Goal: Task Accomplishment & Management: Use online tool/utility

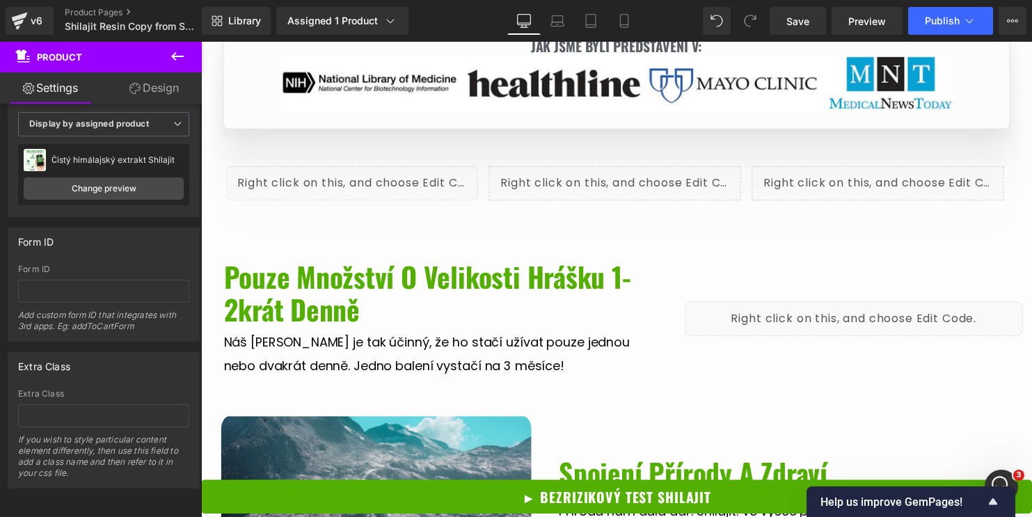
scroll to position [1937, 0]
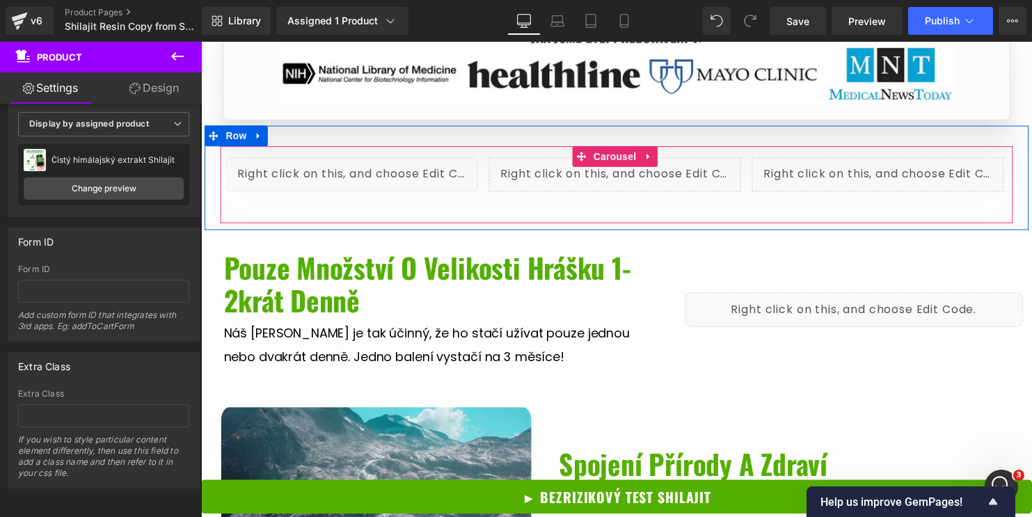
click at [479, 192] on div "Liquid Liquid Liquid ‹ ›" at bounding box center [622, 187] width 792 height 56
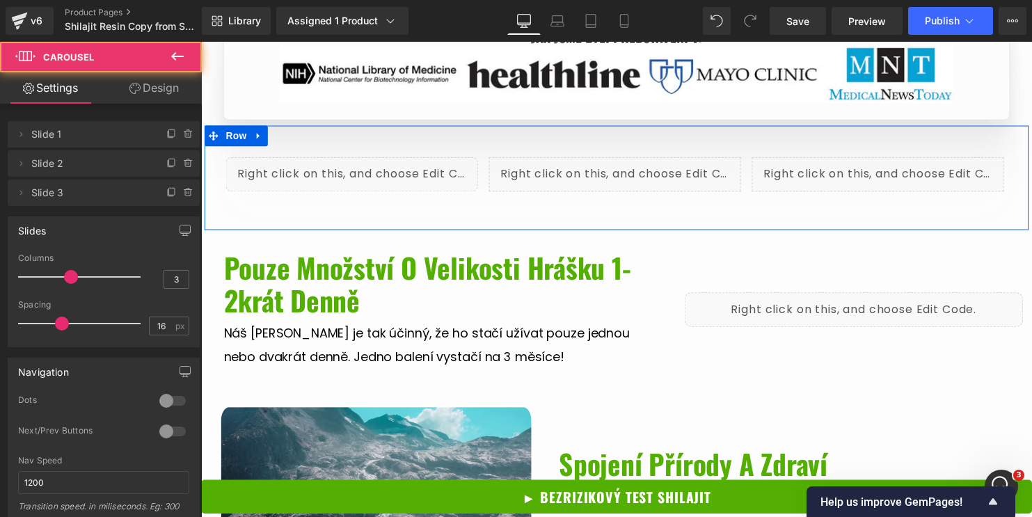
click at [496, 127] on div "Liquid Liquid Liquid ‹ › [GEOGRAPHIC_DATA]" at bounding box center [622, 180] width 835 height 106
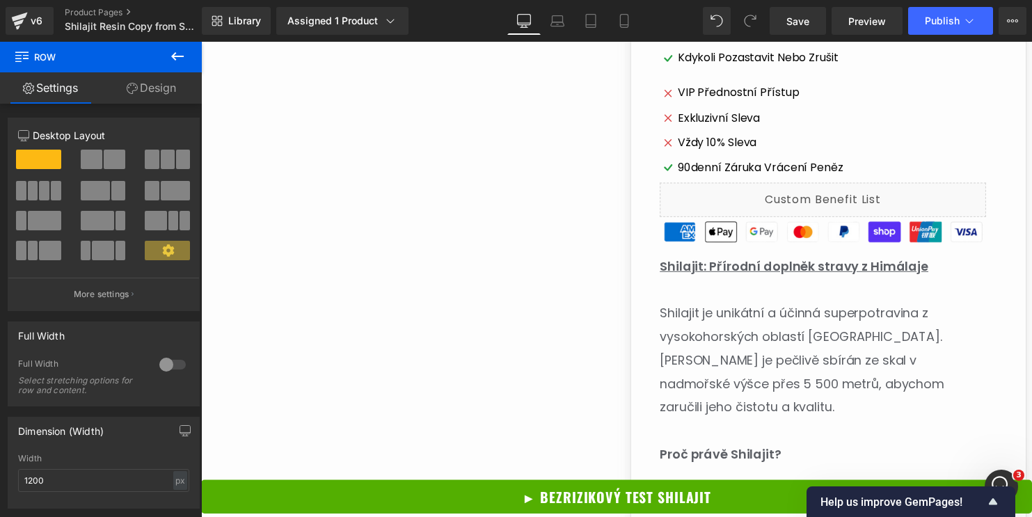
scroll to position [0, 0]
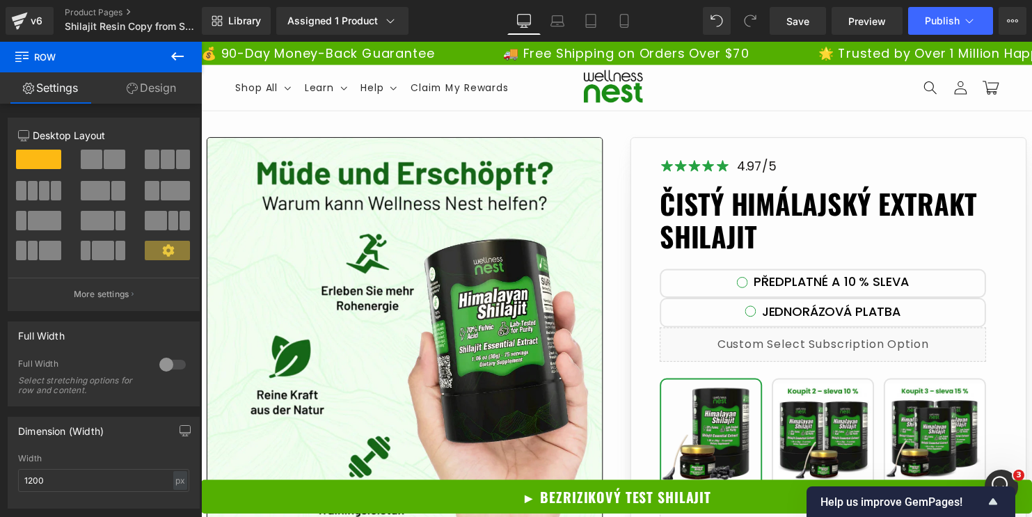
click at [786, 214] on div "Čistý himálajský extrakt Shilajit Heading" at bounding box center [831, 219] width 330 height 72
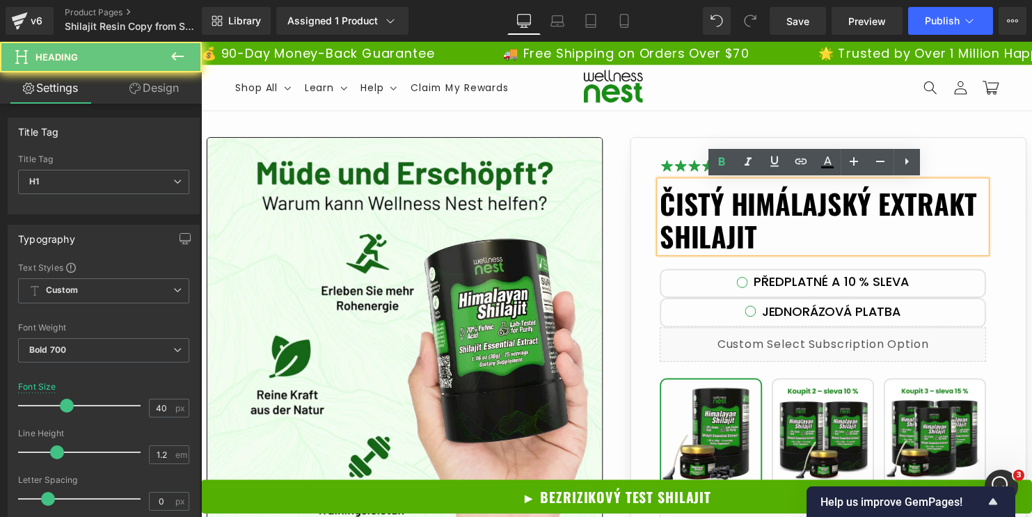
click at [782, 218] on h1 "Čistý himálajský extrakt Shilajit" at bounding box center [831, 222] width 330 height 67
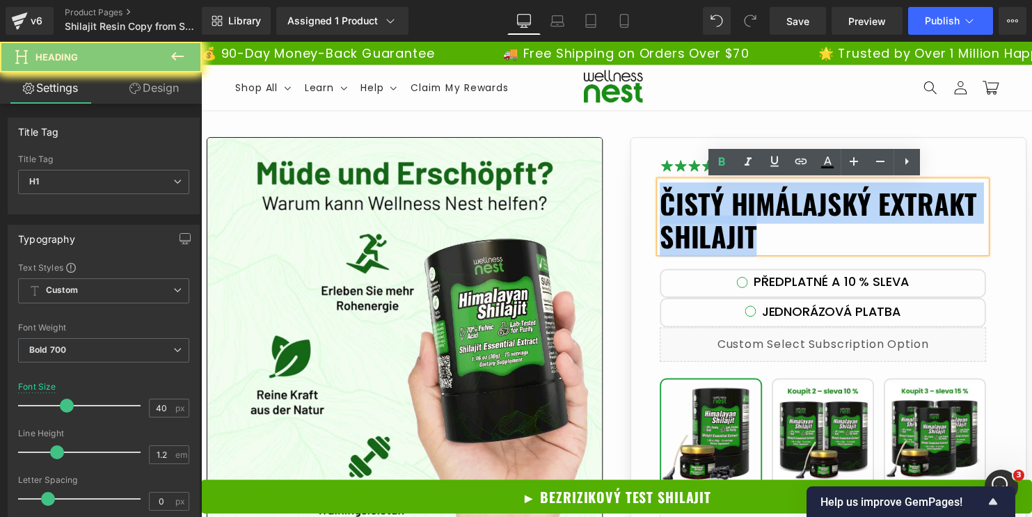
click at [782, 218] on h1 "Čistý himálajský extrakt Shilajit" at bounding box center [831, 222] width 330 height 67
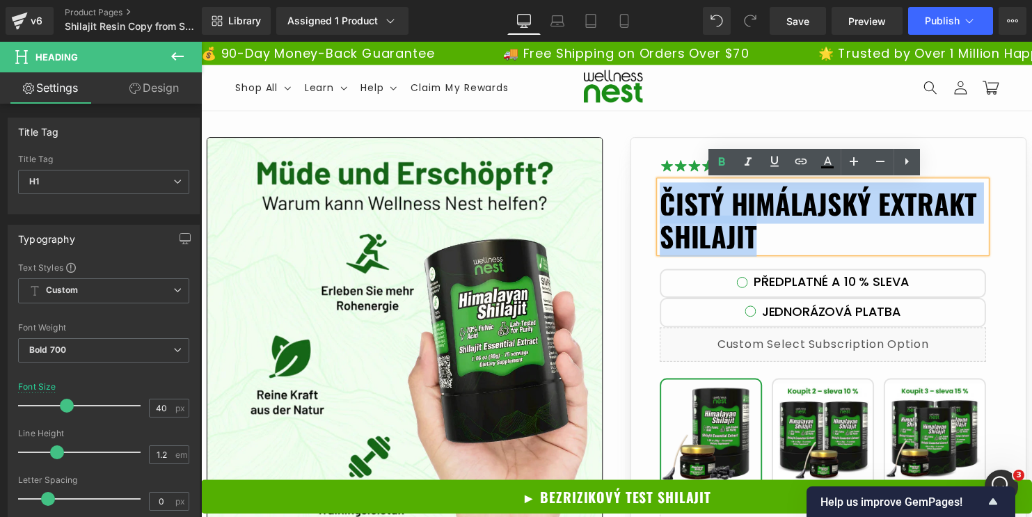
paste div
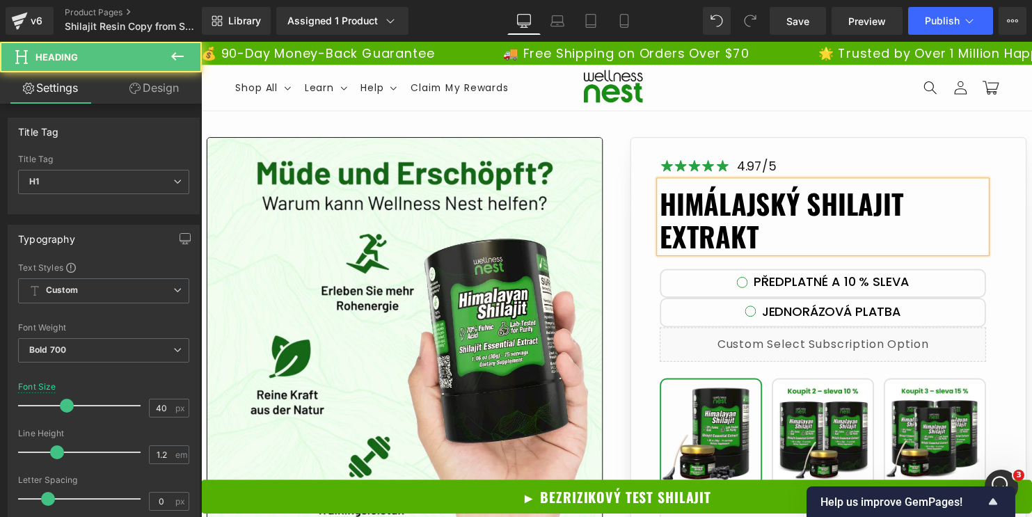
click at [666, 234] on h1 "Himálajský Shilajit Extrakt" at bounding box center [831, 222] width 330 height 67
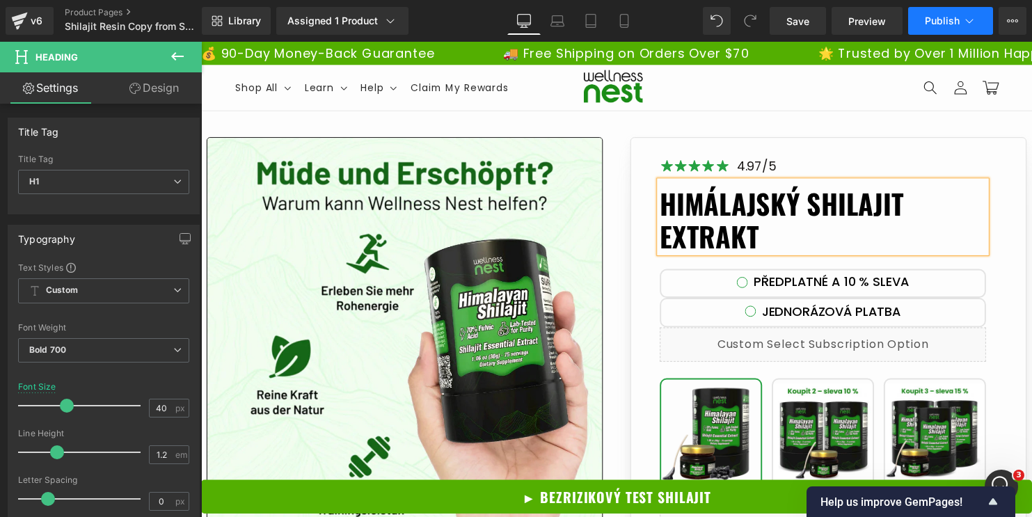
click at [940, 22] on span "Publish" at bounding box center [942, 20] width 35 height 11
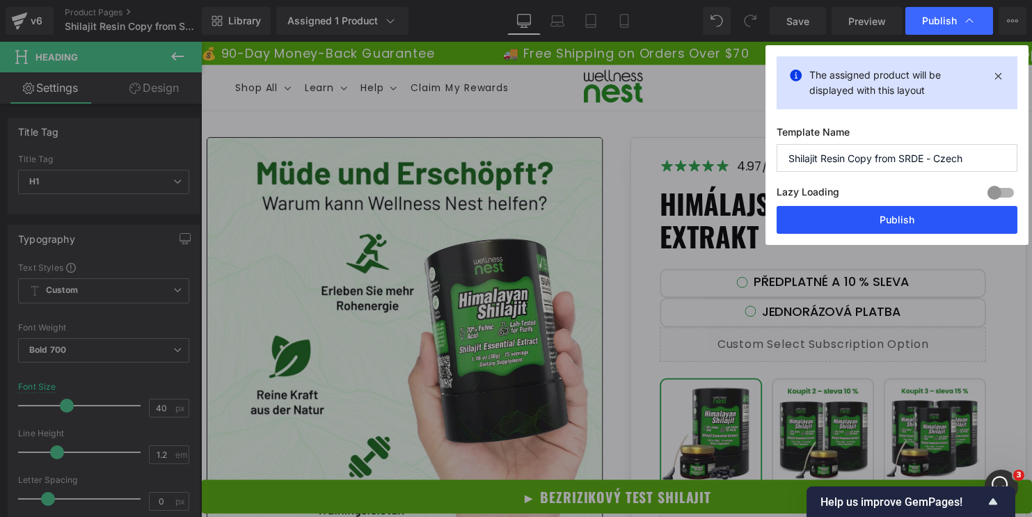
drag, startPoint x: 912, startPoint y: 215, endPoint x: 696, endPoint y: 173, distance: 219.8
click at [912, 215] on button "Publish" at bounding box center [896, 220] width 241 height 28
